Goal: Task Accomplishment & Management: Manage account settings

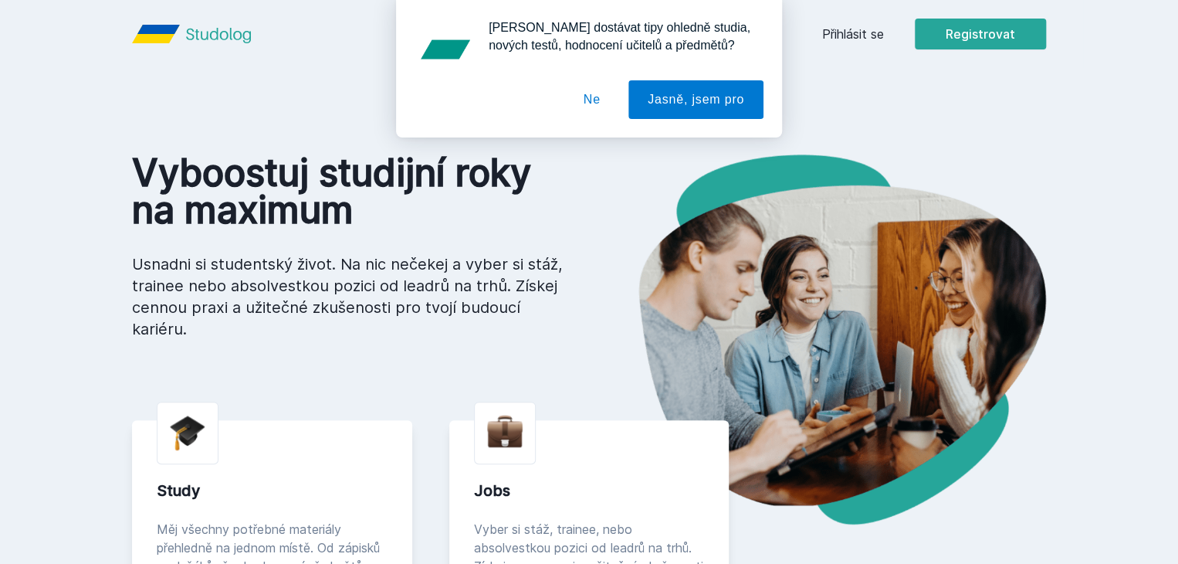
click at [616, 103] on button "Ne" at bounding box center [592, 99] width 56 height 39
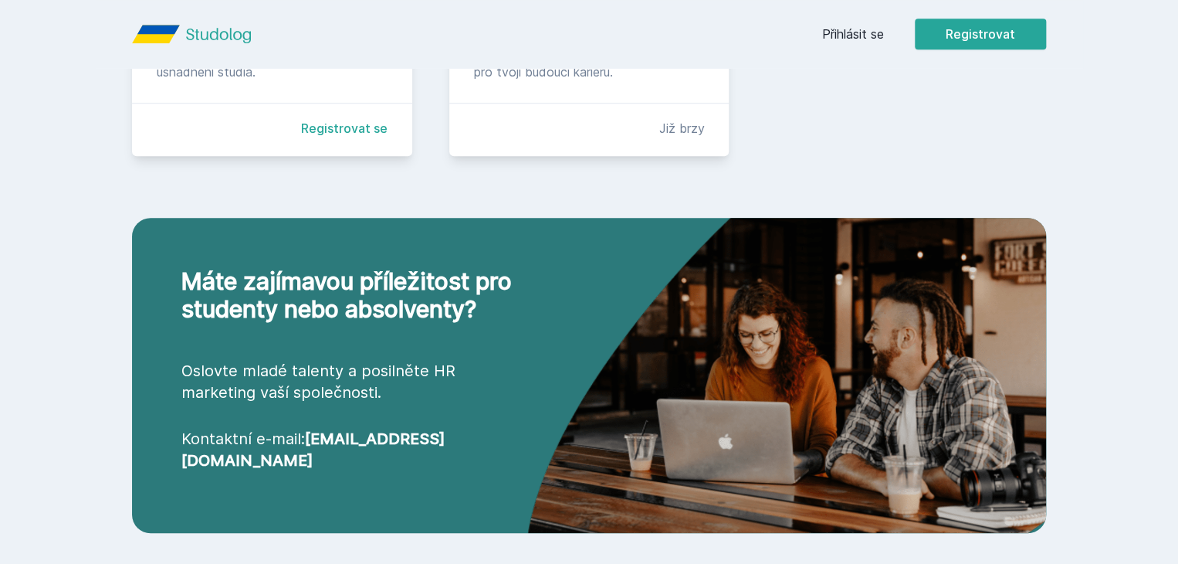
scroll to position [639, 0]
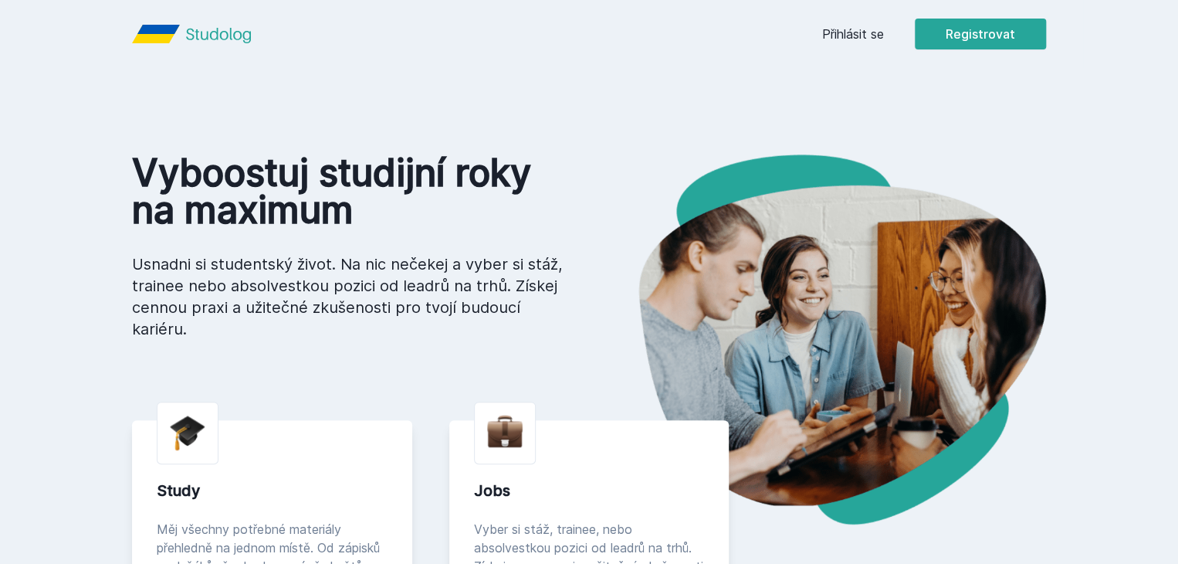
click at [884, 41] on link "Přihlásit se" at bounding box center [853, 34] width 62 height 19
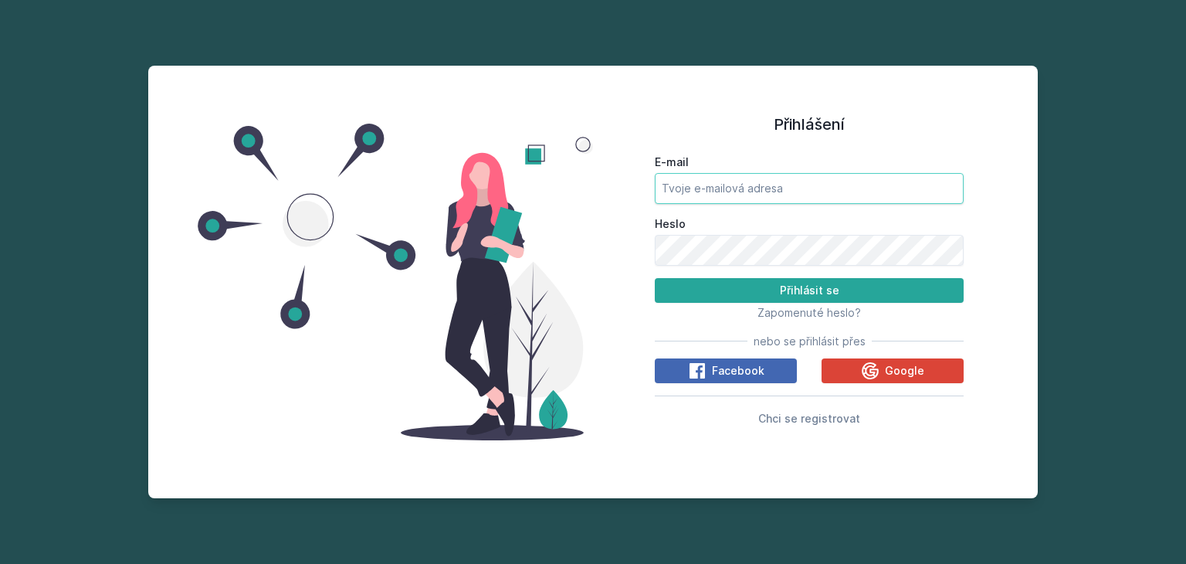
drag, startPoint x: 766, startPoint y: 182, endPoint x: 774, endPoint y: 183, distance: 8.5
click at [774, 183] on input "E-mail" at bounding box center [809, 188] width 309 height 31
click at [655, 278] on button "Přihlásit se" at bounding box center [809, 290] width 309 height 25
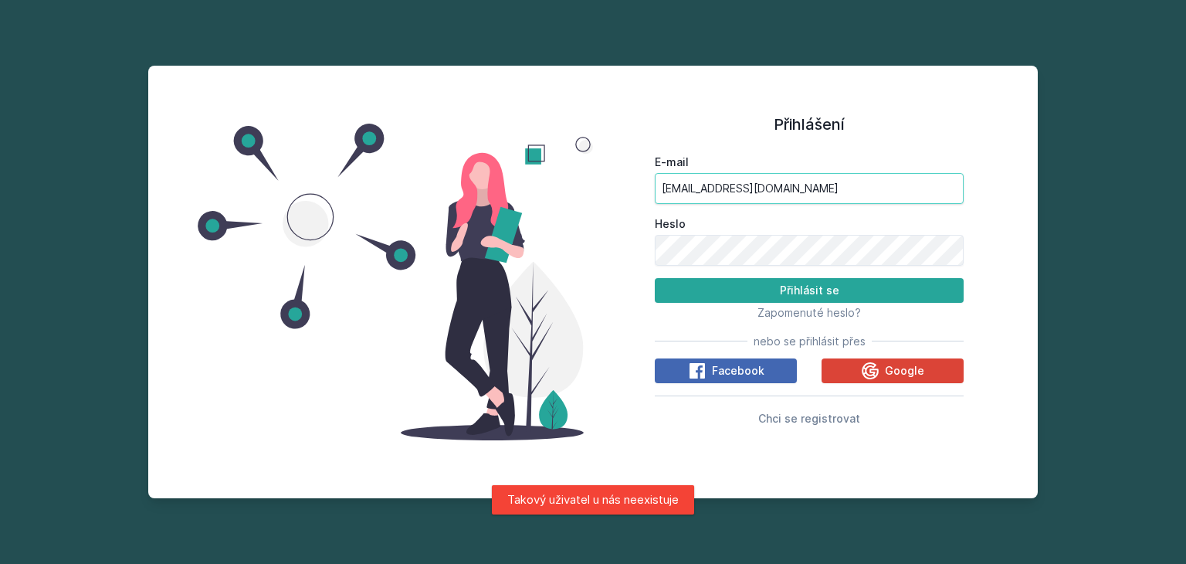
click at [762, 188] on input "[EMAIL_ADDRESS][DOMAIN_NAME]" at bounding box center [809, 188] width 309 height 31
type input "p"
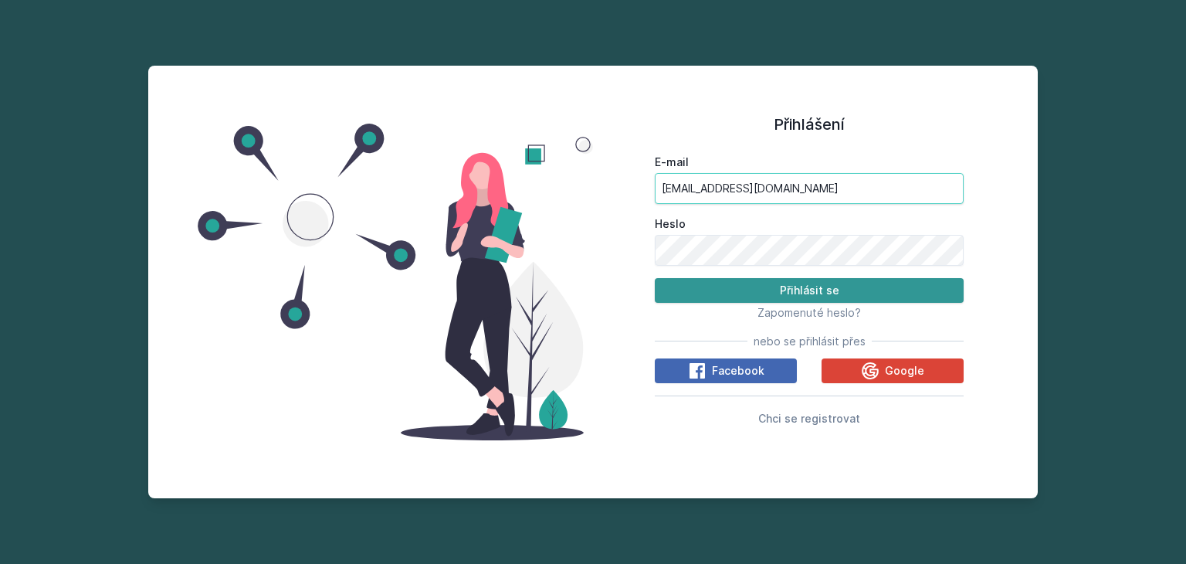
type input "[EMAIL_ADDRESS][DOMAIN_NAME]"
click at [845, 283] on button "Přihlásit se" at bounding box center [809, 290] width 309 height 25
